Goal: Task Accomplishment & Management: Manage account settings

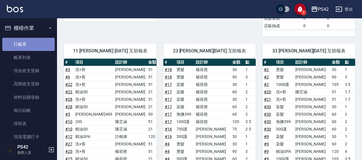
click at [35, 46] on link "打帳單" at bounding box center [28, 44] width 53 height 13
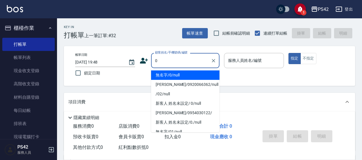
type input "無名字/0/null"
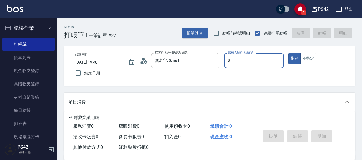
type input "8"
type button "true"
type input "[PERSON_NAME]-8"
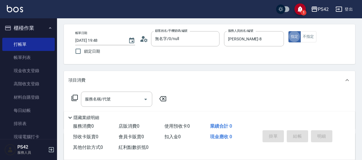
scroll to position [57, 0]
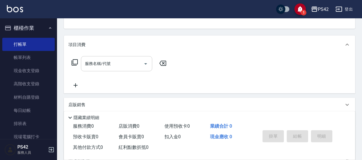
click at [117, 56] on div "服務名稱/代號" at bounding box center [116, 63] width 71 height 15
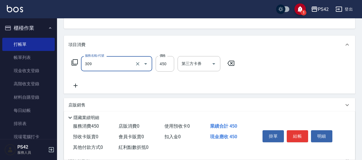
type input "洗+剪(309)"
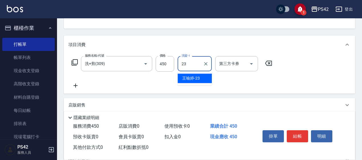
type input "[PERSON_NAME]-23"
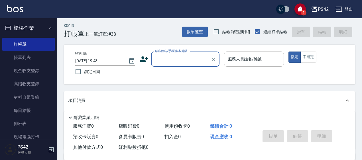
scroll to position [0, 0]
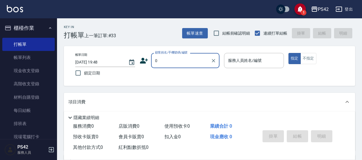
type input "無名字/0/null"
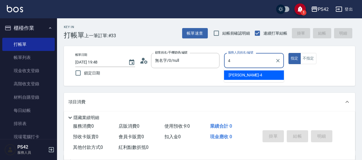
type input "[PERSON_NAME]-4"
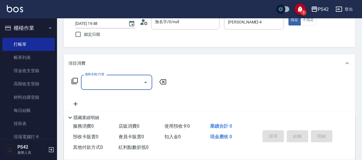
scroll to position [86, 0]
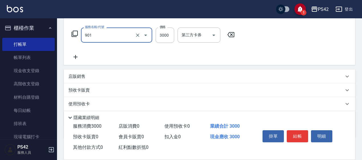
type input "儲值3000(901)"
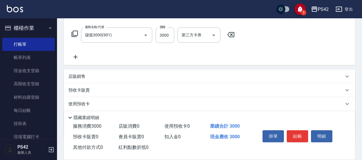
drag, startPoint x: 234, startPoint y: 34, endPoint x: 224, endPoint y: 35, distance: 9.8
click at [233, 33] on icon at bounding box center [231, 34] width 7 height 5
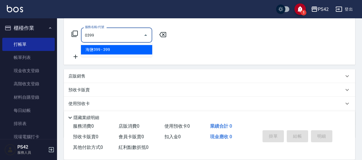
type input "海鹽399(0399)"
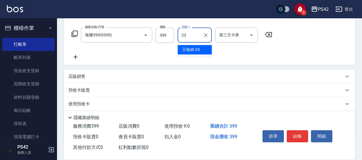
type input "[PERSON_NAME]-23"
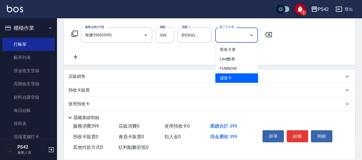
type input "儲值卡"
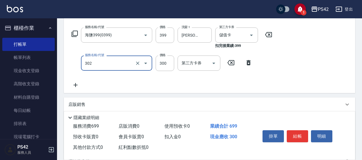
type input "剪髮(302)"
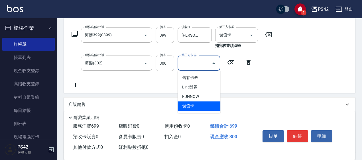
type input "儲值卡"
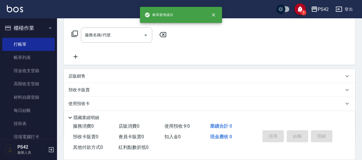
scroll to position [0, 0]
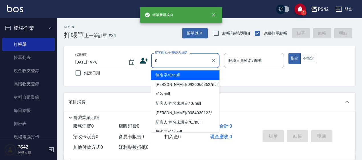
type input "無名字/0/null"
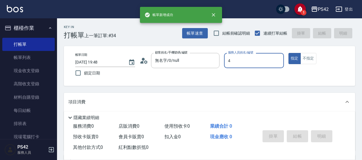
type input "[PERSON_NAME]-4"
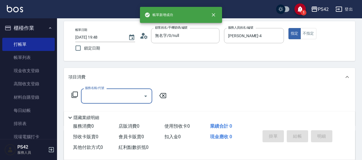
scroll to position [57, 0]
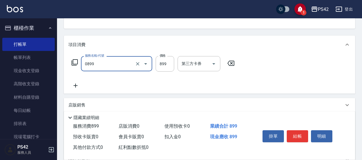
type input "排毒SPA(0899)"
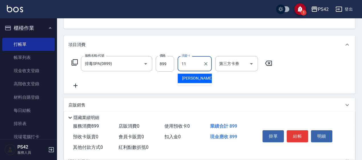
type input "[PERSON_NAME]-11"
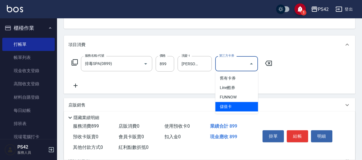
type input "儲值卡"
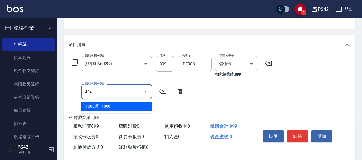
type input "1000護(404)"
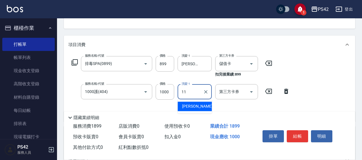
type input "[PERSON_NAME]-11"
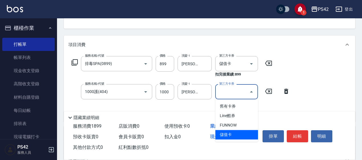
type input "儲值卡"
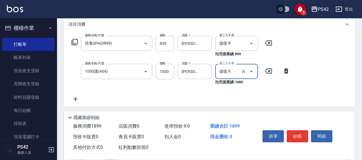
scroll to position [86, 0]
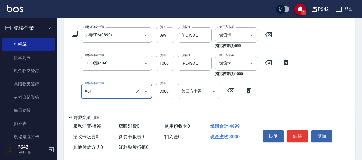
type input "儲值3000(901)"
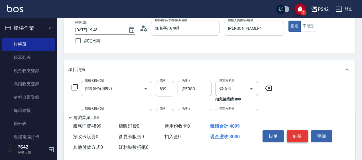
scroll to position [0, 0]
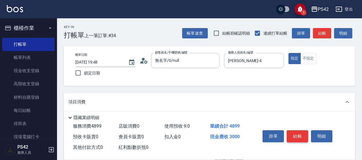
click at [298, 134] on button "結帳" at bounding box center [297, 136] width 21 height 12
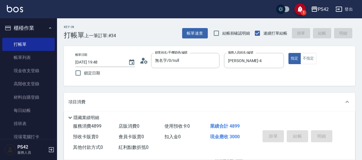
type input "[DATE] 19:49"
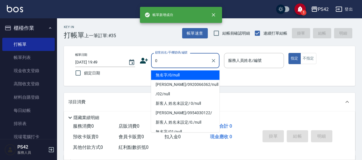
type input "無名字/0/null"
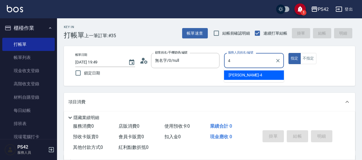
type input "[PERSON_NAME]-4"
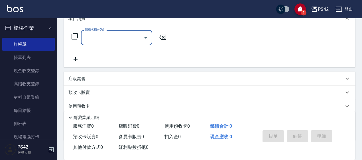
scroll to position [86, 0]
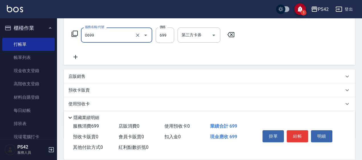
type input "精油SPA(0699)"
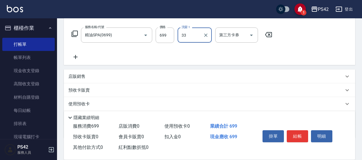
type input "[PERSON_NAME]-33"
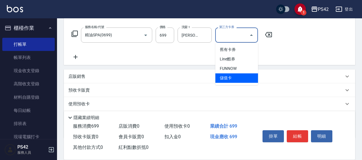
type input "儲值卡"
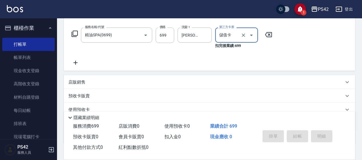
type input "[DATE] 19:50"
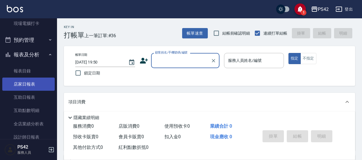
scroll to position [114, 0]
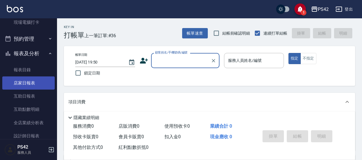
click at [29, 82] on link "店家日報表" at bounding box center [28, 82] width 53 height 13
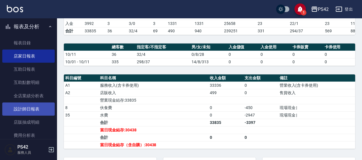
scroll to position [171, 0]
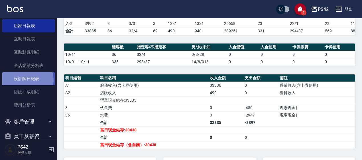
click at [26, 80] on link "設計師日報表" at bounding box center [28, 78] width 53 height 13
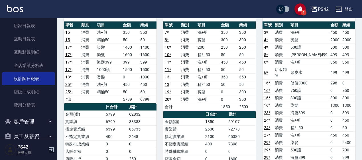
scroll to position [114, 0]
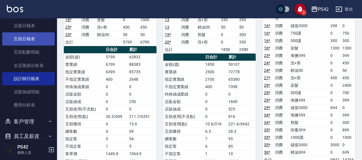
click at [27, 40] on link "互助日報表" at bounding box center [28, 38] width 53 height 13
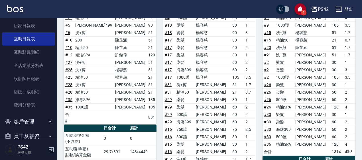
scroll to position [285, 0]
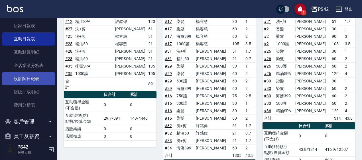
click at [23, 79] on link "設計師日報表" at bounding box center [28, 78] width 53 height 13
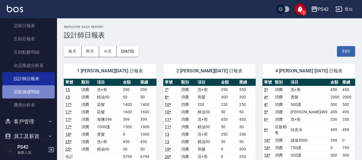
click at [35, 88] on link "店販抽成明細" at bounding box center [28, 91] width 53 height 13
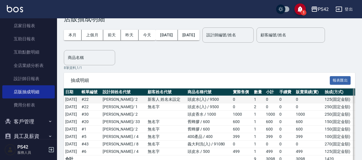
scroll to position [45, 0]
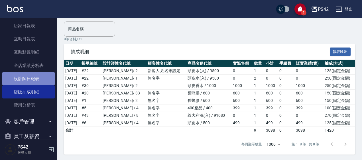
click at [35, 73] on link "設計師日報表" at bounding box center [28, 78] width 53 height 13
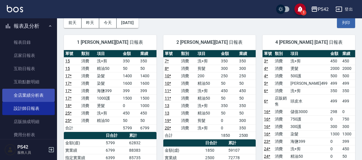
scroll to position [143, 0]
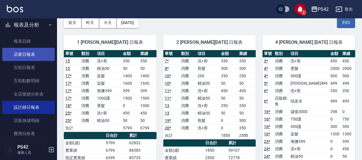
click at [28, 53] on link "店家日報表" at bounding box center [28, 54] width 53 height 13
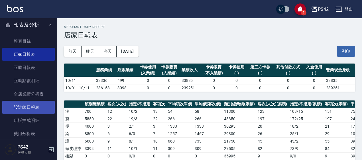
click at [40, 111] on link "設計師日報表" at bounding box center [28, 106] width 53 height 13
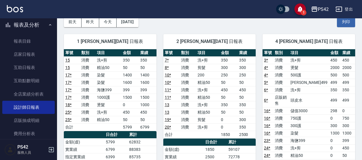
scroll to position [86, 0]
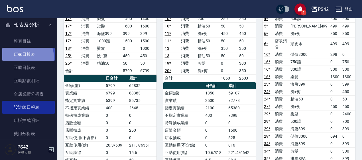
click at [26, 57] on link "店家日報表" at bounding box center [28, 54] width 53 height 13
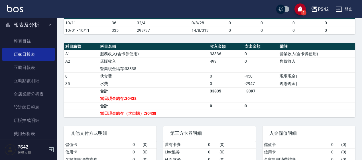
scroll to position [171, 0]
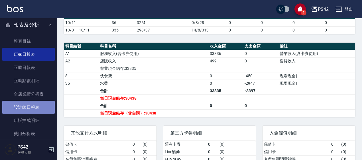
click at [40, 110] on link "設計師日報表" at bounding box center [28, 106] width 53 height 13
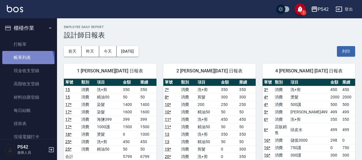
click at [18, 63] on link "帳單列表" at bounding box center [28, 57] width 53 height 13
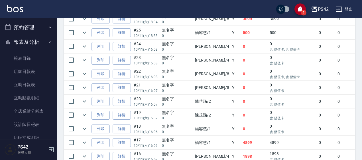
scroll to position [143, 0]
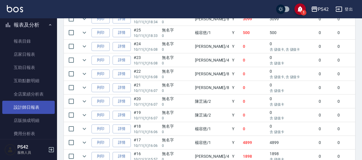
click at [26, 110] on link "設計師日報表" at bounding box center [28, 106] width 53 height 13
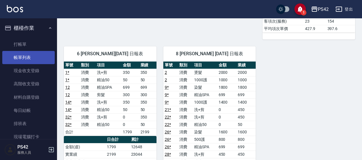
click at [23, 59] on link "帳單列表" at bounding box center [28, 57] width 53 height 13
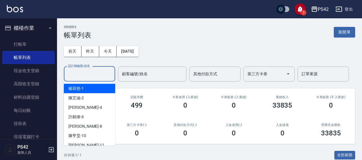
click at [86, 72] on input "設計師編號/姓名" at bounding box center [89, 74] width 46 height 10
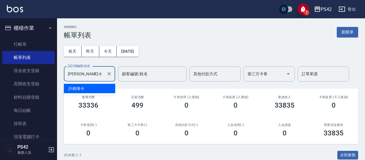
type input "[PERSON_NAME]-6"
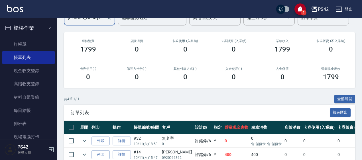
scroll to position [111, 0]
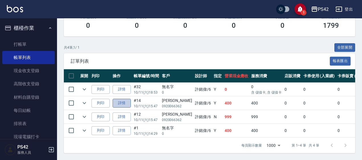
click at [123, 99] on link "詳情" at bounding box center [122, 102] width 18 height 9
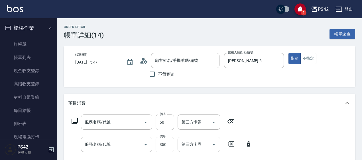
type input "[DATE] 15:47"
type input "[PERSON_NAME]-6"
type input "[PERSON_NAME]/0920066362/null"
type input "精油50(112)"
type input "洗+剪(308)"
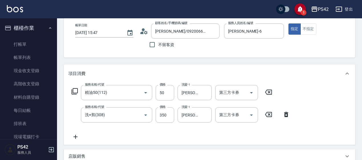
scroll to position [57, 0]
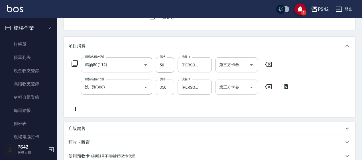
click at [252, 88] on icon "Open" at bounding box center [251, 87] width 7 height 7
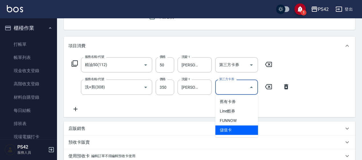
drag, startPoint x: 245, startPoint y: 128, endPoint x: 244, endPoint y: 122, distance: 6.0
click at [244, 128] on span "儲值卡" at bounding box center [236, 129] width 43 height 9
type input "儲值卡"
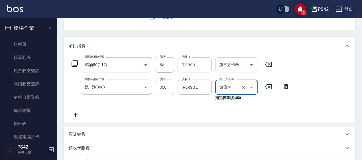
click at [250, 66] on icon "Open" at bounding box center [251, 64] width 7 height 7
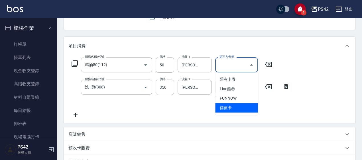
click at [249, 106] on span "儲值卡" at bounding box center [236, 107] width 43 height 9
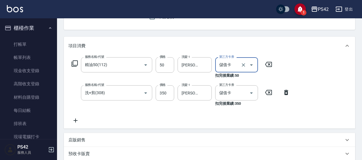
type input "儲值卡"
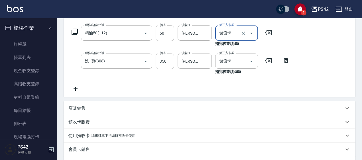
scroll to position [31, 0]
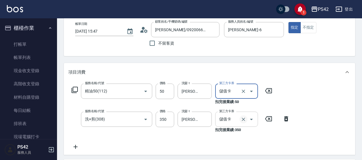
click at [244, 117] on icon "Clear" at bounding box center [244, 119] width 6 height 6
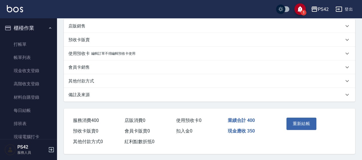
scroll to position [168, 0]
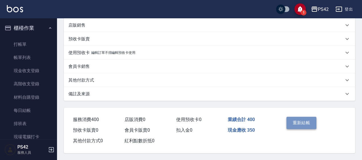
click at [298, 122] on button "重新結帳" at bounding box center [302, 122] width 30 height 12
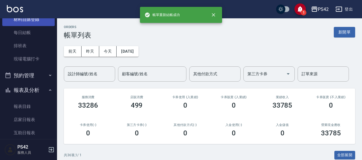
scroll to position [86, 0]
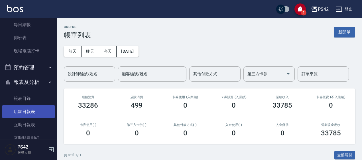
click at [30, 109] on link "店家日報表" at bounding box center [28, 111] width 53 height 13
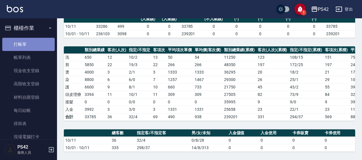
click at [30, 45] on link "打帳單" at bounding box center [28, 44] width 53 height 13
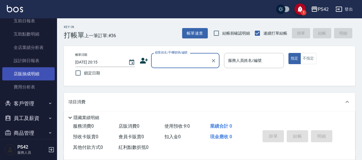
scroll to position [197, 0]
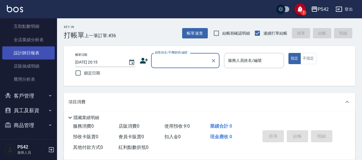
click at [35, 52] on link "設計師日報表" at bounding box center [28, 52] width 53 height 13
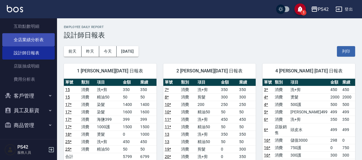
scroll to position [168, 0]
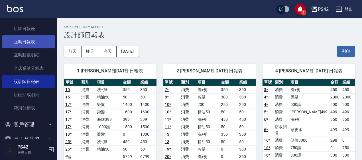
click at [31, 43] on link "互助日報表" at bounding box center [28, 41] width 53 height 13
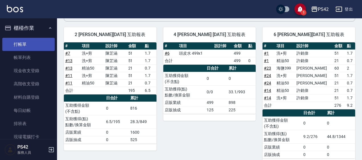
click at [27, 38] on link "打帳單" at bounding box center [28, 44] width 53 height 13
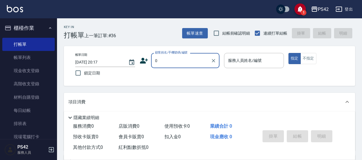
type input "[PERSON_NAME]/0920066362/null"
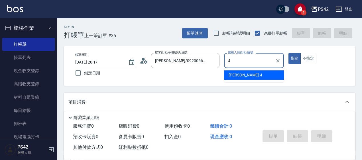
type input "4"
type button "true"
type input "[PERSON_NAME]-4"
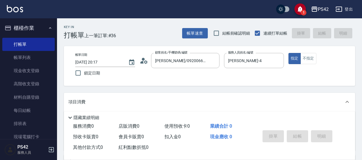
type input "無名字/0/null"
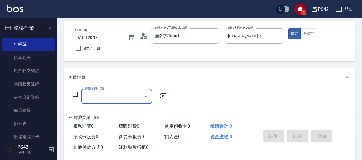
scroll to position [57, 0]
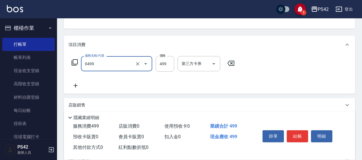
type input "[PERSON_NAME]499(0499)"
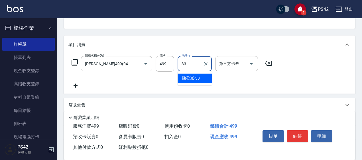
type input "[PERSON_NAME]-33"
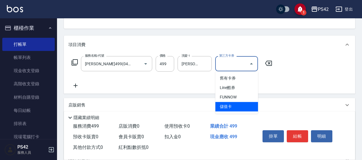
type input "儲值卡"
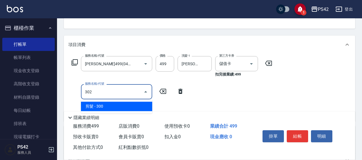
type input "剪髮(302)"
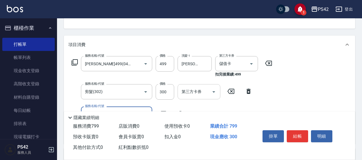
click at [217, 92] on icon "Open" at bounding box center [214, 91] width 7 height 7
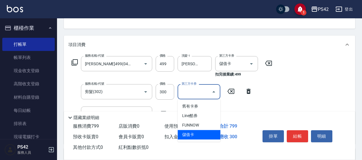
click at [199, 133] on span "儲值卡" at bounding box center [199, 134] width 43 height 9
type input "儲值卡"
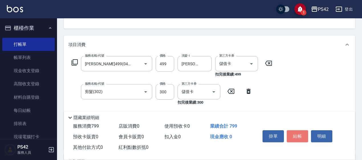
click at [300, 133] on button "結帳" at bounding box center [297, 136] width 21 height 12
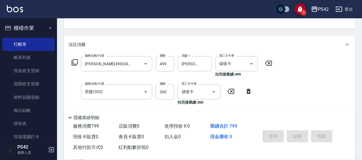
type input "[DATE] 20:18"
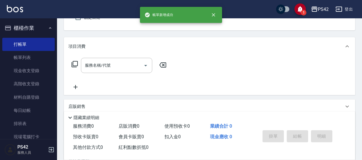
scroll to position [0, 0]
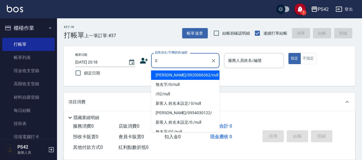
type input "[PERSON_NAME]/0920066362/null"
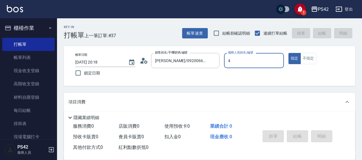
type input "[PERSON_NAME]-4"
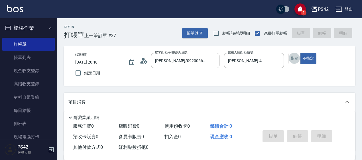
scroll to position [57, 0]
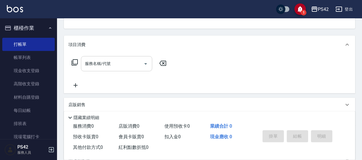
click at [119, 60] on input "服務名稱/代號" at bounding box center [113, 64] width 58 height 10
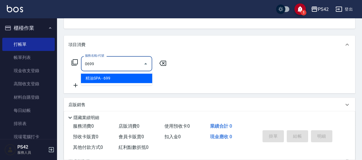
type input "精油SPA(0699)"
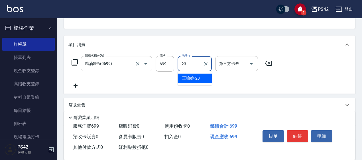
type input "[PERSON_NAME]-23"
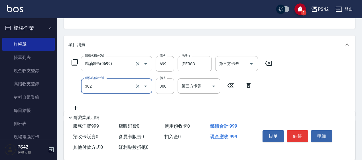
type input "剪髮(302)"
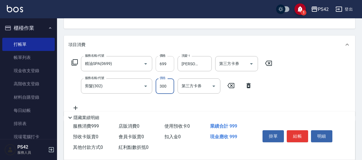
click at [169, 66] on input "699" at bounding box center [165, 63] width 19 height 15
type input "700"
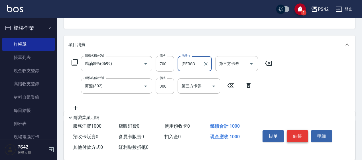
click at [306, 136] on button "結帳" at bounding box center [297, 136] width 21 height 12
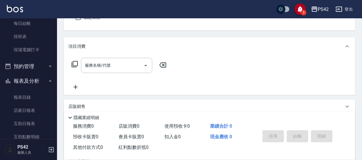
scroll to position [114, 0]
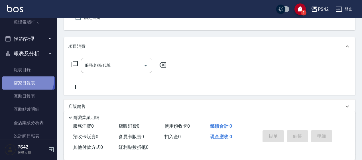
click at [23, 79] on link "店家日報表" at bounding box center [28, 82] width 53 height 13
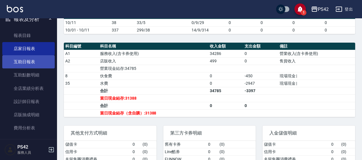
scroll to position [197, 0]
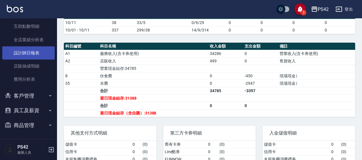
click at [31, 52] on link "設計師日報表" at bounding box center [28, 52] width 53 height 13
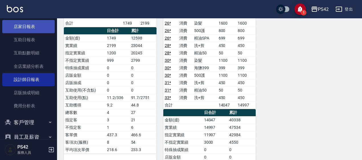
scroll to position [140, 0]
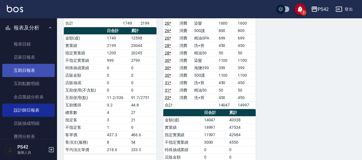
click at [19, 69] on link "互助日報表" at bounding box center [28, 70] width 53 height 13
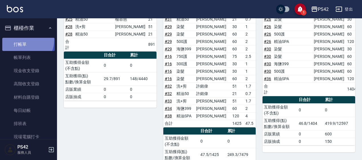
click at [24, 40] on link "打帳單" at bounding box center [28, 44] width 53 height 13
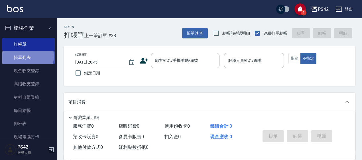
click at [27, 56] on link "帳單列表" at bounding box center [28, 57] width 53 height 13
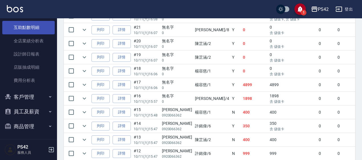
scroll to position [197, 0]
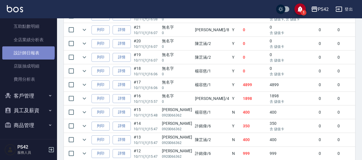
click at [28, 52] on link "設計師日報表" at bounding box center [28, 52] width 53 height 13
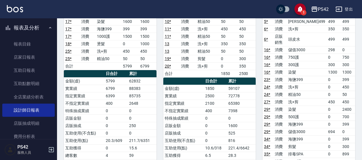
scroll to position [114, 0]
